Goal: Task Accomplishment & Management: Use online tool/utility

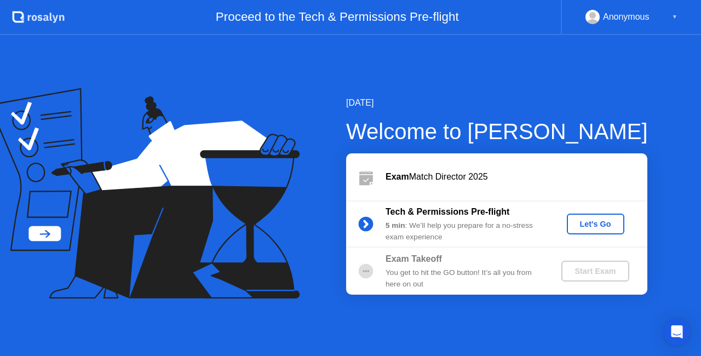
click at [604, 225] on div "Let's Go" at bounding box center [595, 224] width 49 height 9
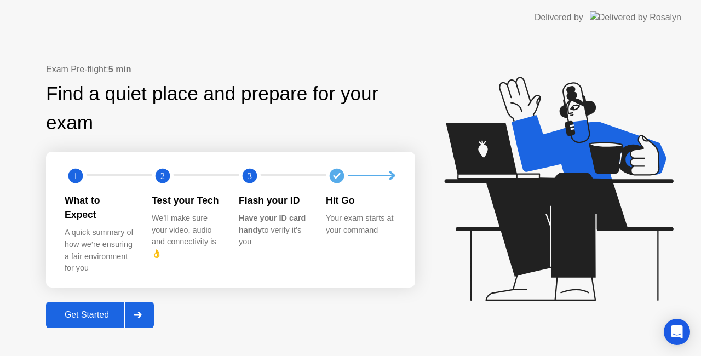
click at [141, 312] on icon at bounding box center [138, 315] width 8 height 7
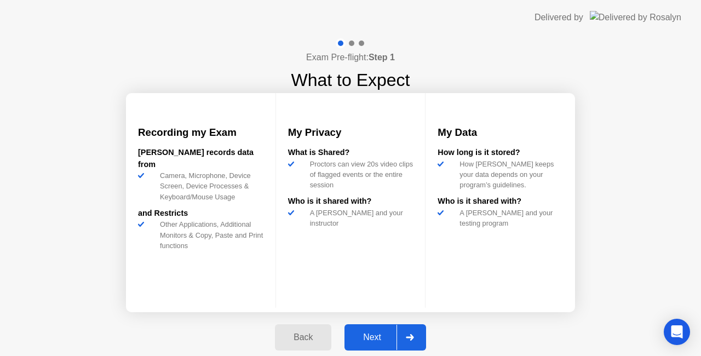
click at [413, 336] on icon at bounding box center [410, 337] width 8 height 7
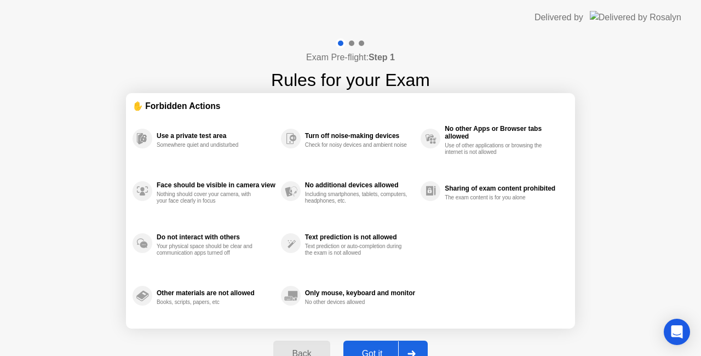
click at [415, 347] on div at bounding box center [411, 353] width 26 height 25
select select "**********"
select select "*******"
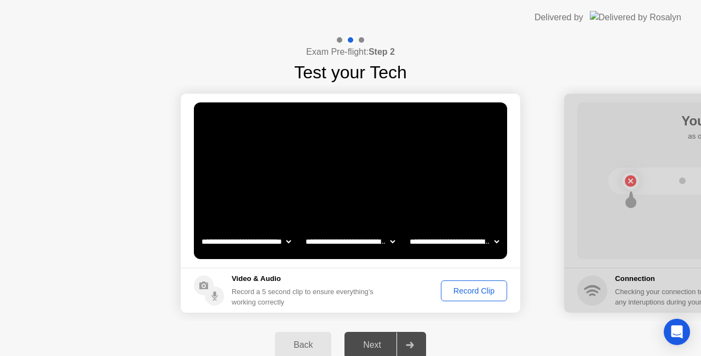
click at [407, 342] on icon at bounding box center [410, 345] width 8 height 7
click at [386, 343] on div "Next" at bounding box center [372, 345] width 49 height 10
click at [420, 342] on div at bounding box center [410, 345] width 26 height 25
click at [472, 293] on div "Record Clip" at bounding box center [474, 291] width 59 height 9
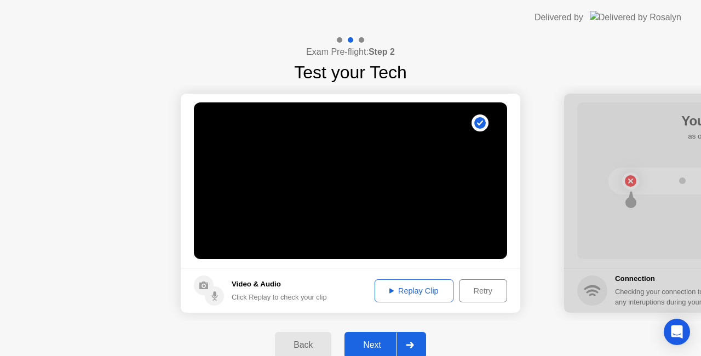
click at [409, 347] on icon at bounding box center [410, 345] width 8 height 7
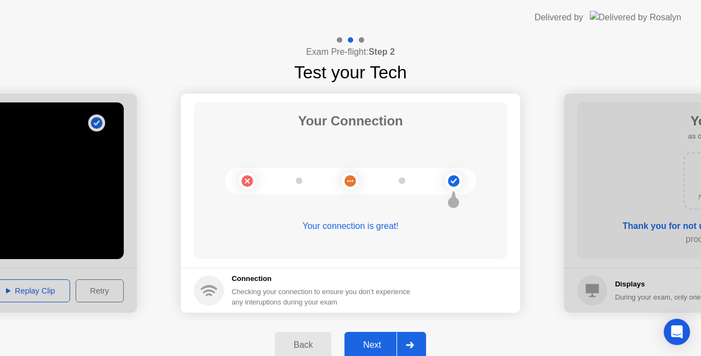
click at [417, 345] on div at bounding box center [410, 345] width 26 height 25
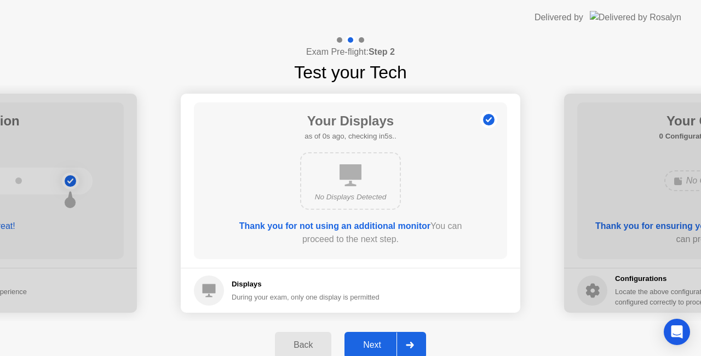
click at [412, 343] on icon at bounding box center [410, 345] width 8 height 7
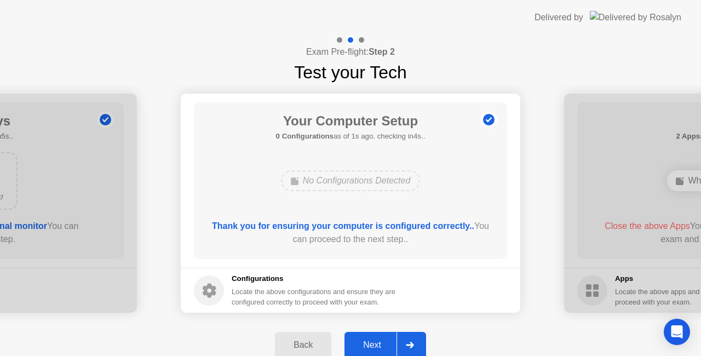
click at [412, 343] on icon at bounding box center [410, 345] width 8 height 7
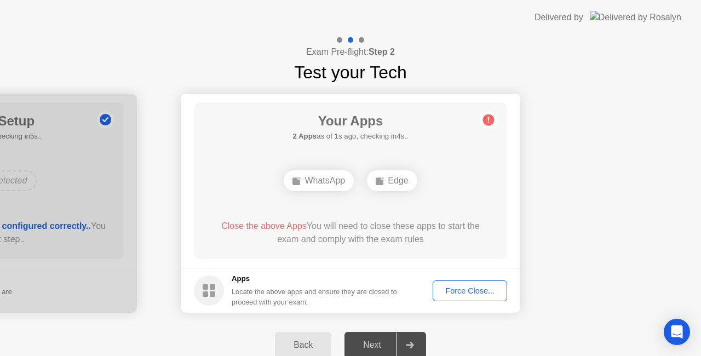
click at [416, 343] on div at bounding box center [410, 345] width 26 height 25
click at [468, 290] on div "Force Close..." at bounding box center [470, 291] width 67 height 9
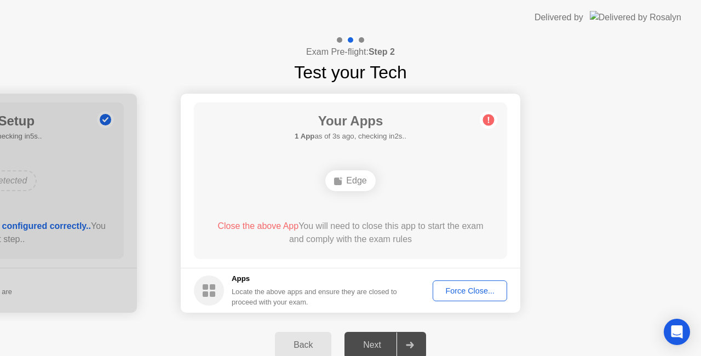
click at [479, 289] on div "Force Close..." at bounding box center [470, 291] width 67 height 9
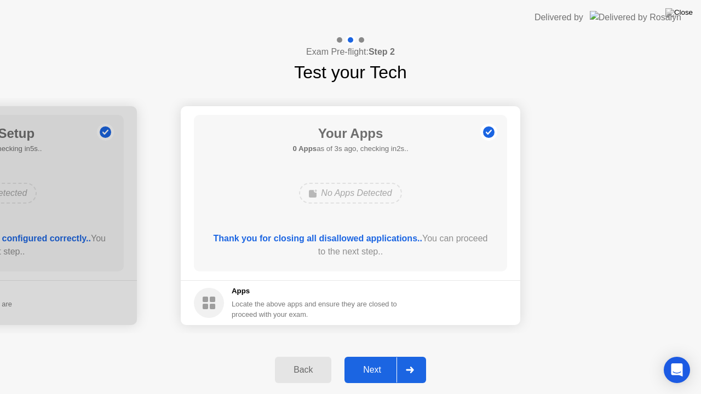
click at [414, 356] on icon at bounding box center [410, 370] width 8 height 7
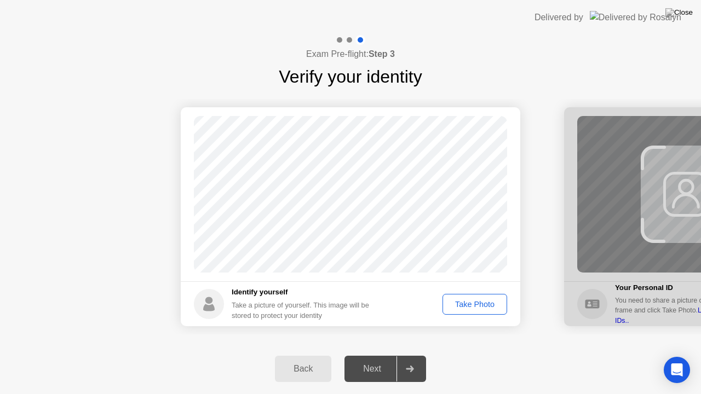
click at [478, 302] on div "Take Photo" at bounding box center [474, 304] width 57 height 9
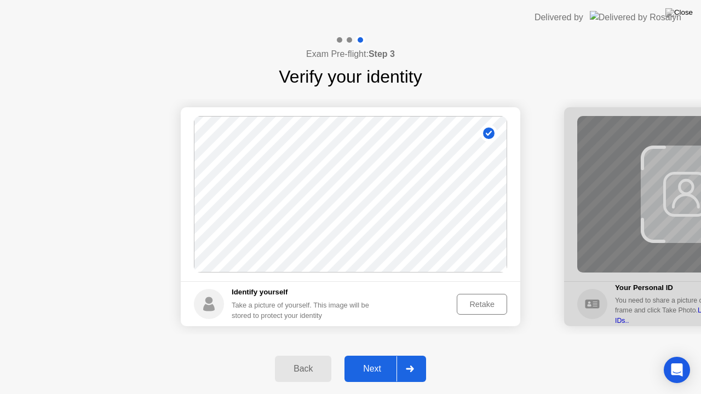
click at [411, 356] on icon at bounding box center [410, 369] width 8 height 7
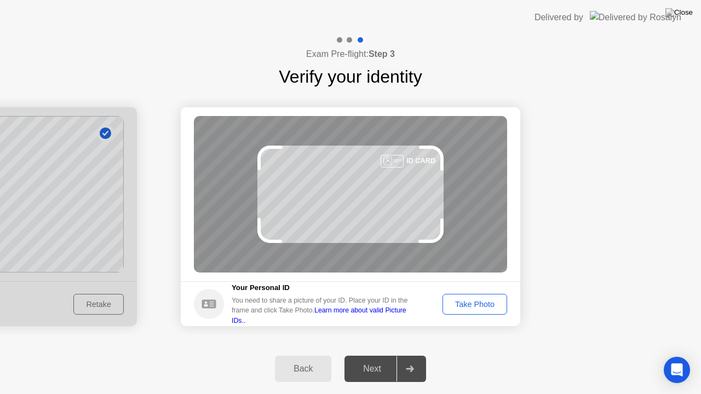
click at [475, 305] on div "Take Photo" at bounding box center [474, 304] width 57 height 9
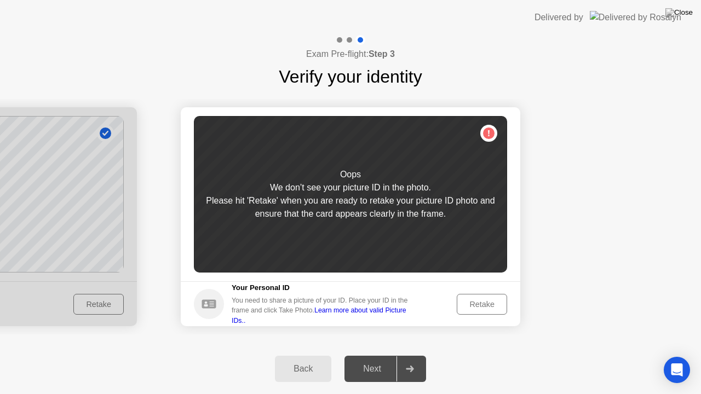
click at [483, 304] on div "Retake" at bounding box center [482, 304] width 43 height 9
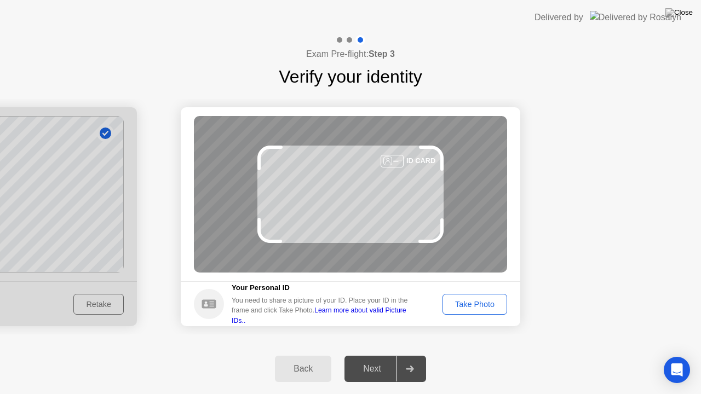
click at [483, 304] on div "Take Photo" at bounding box center [474, 304] width 57 height 9
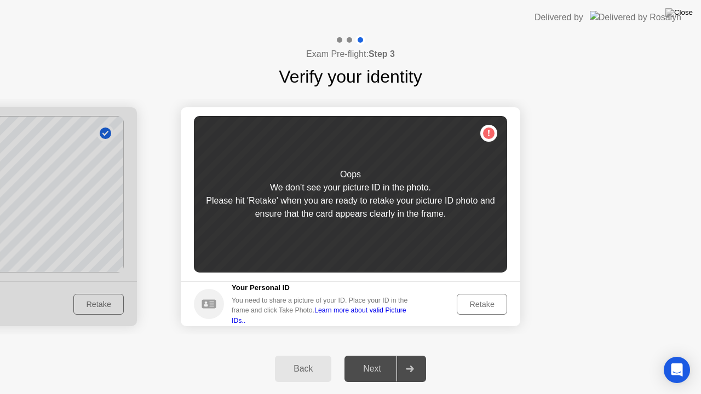
click at [483, 304] on div "Retake" at bounding box center [482, 304] width 43 height 9
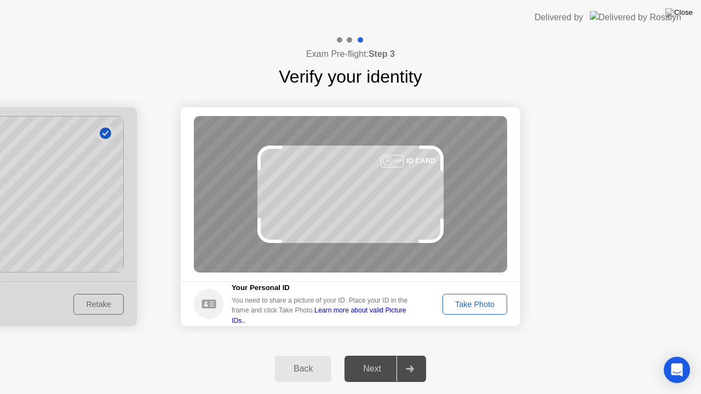
click at [483, 304] on div "Take Photo" at bounding box center [474, 304] width 57 height 9
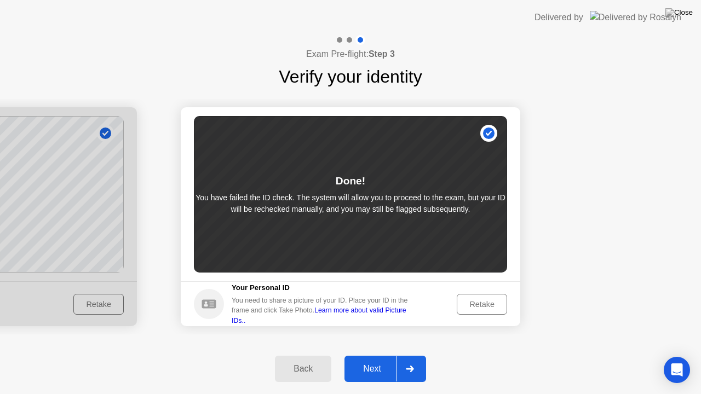
click at [410, 356] on div at bounding box center [410, 369] width 26 height 25
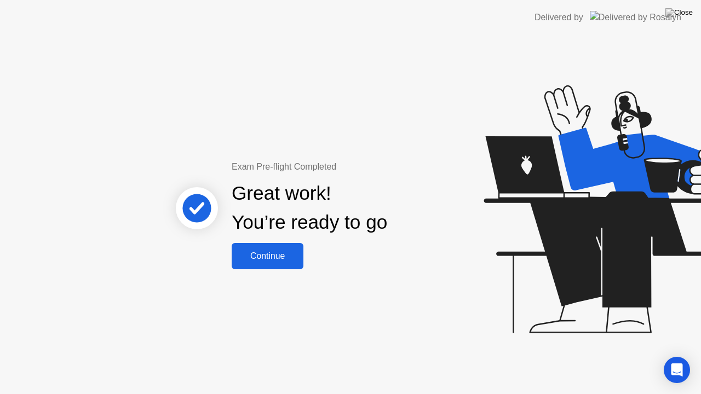
click at [266, 257] on div "Continue" at bounding box center [267, 256] width 65 height 10
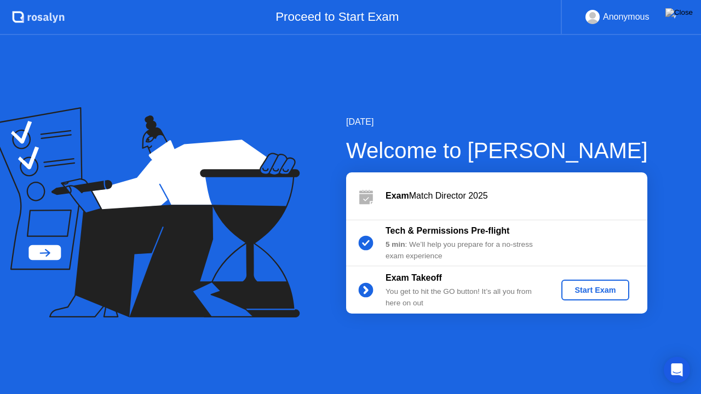
click at [602, 289] on div "Start Exam" at bounding box center [595, 290] width 59 height 9
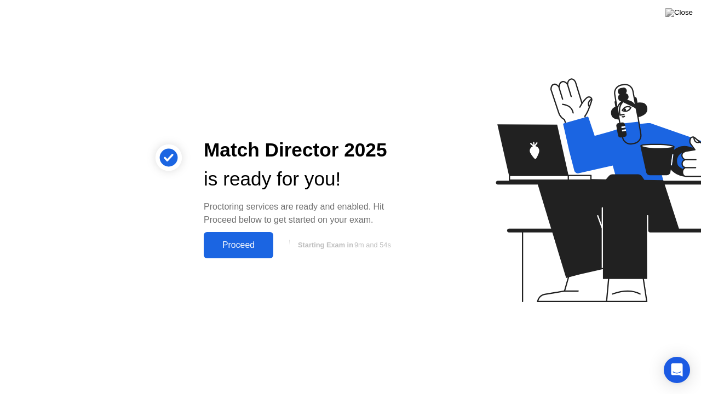
click at [244, 243] on div "Proceed" at bounding box center [238, 245] width 63 height 10
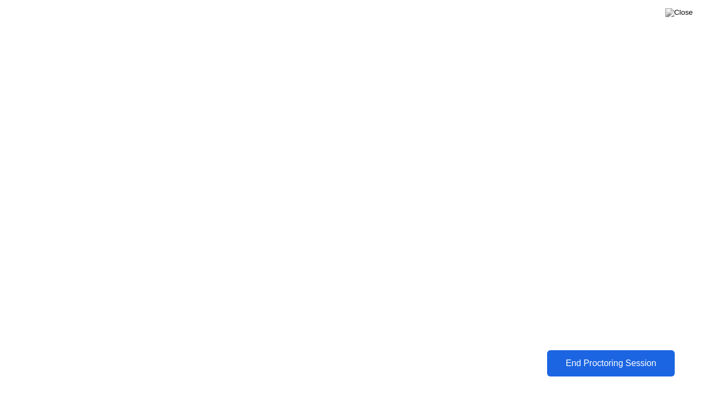
click at [594, 356] on div "End Proctoring Session" at bounding box center [611, 364] width 121 height 10
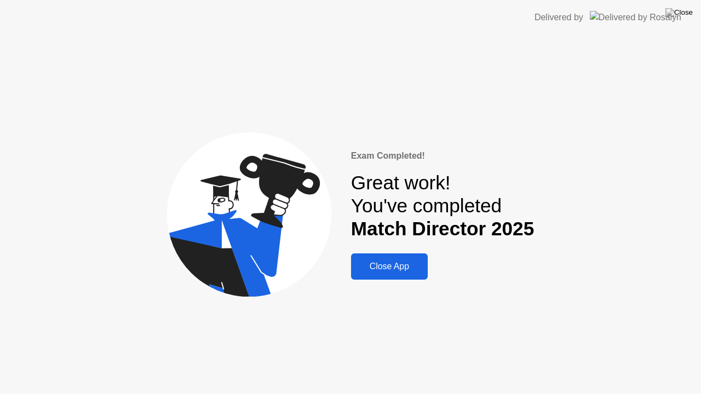
click at [398, 266] on div "Close App" at bounding box center [389, 267] width 70 height 10
